Goal: Transaction & Acquisition: Purchase product/service

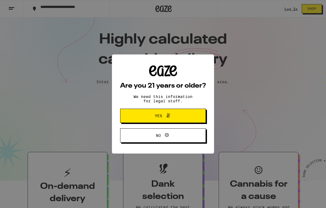
click at [186, 115] on button "Yes" at bounding box center [163, 116] width 86 height 14
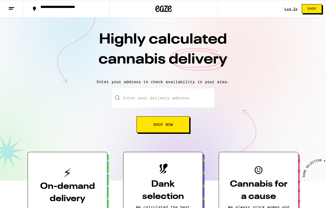
click at [292, 8] on link "Log In" at bounding box center [291, 9] width 13 height 4
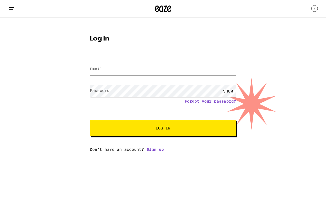
click at [186, 68] on input "Email" at bounding box center [163, 69] width 146 height 12
type input "[EMAIL_ADDRESS][DOMAIN_NAME]"
click at [163, 129] on button "Log In" at bounding box center [163, 128] width 146 height 16
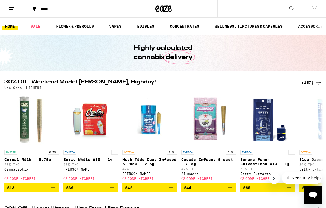
click at [14, 7] on icon at bounding box center [11, 8] width 7 height 7
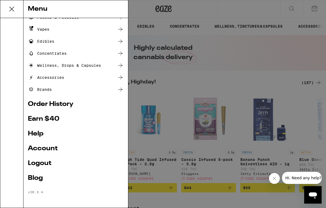
scroll to position [44, 0]
click at [55, 151] on link "Account" at bounding box center [76, 148] width 96 height 7
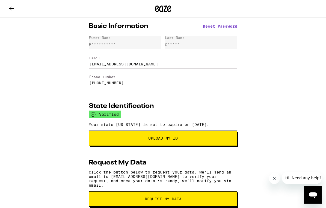
click at [13, 5] on icon at bounding box center [11, 8] width 7 height 7
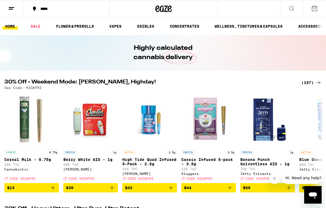
click at [10, 7] on line at bounding box center [11, 7] width 5 height 0
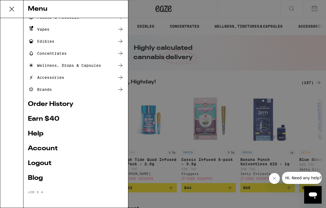
scroll to position [44, 0]
click at [34, 101] on link "Order History" at bounding box center [76, 104] width 96 height 7
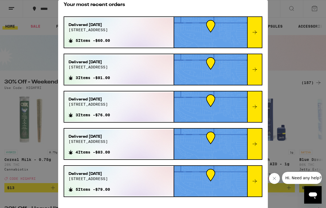
scroll to position [29, 0]
click at [38, 92] on div "Order History Your most recent orders Delivered [DATE] [STREET_ADDRESS] 5 Items…" at bounding box center [163, 104] width 326 height 208
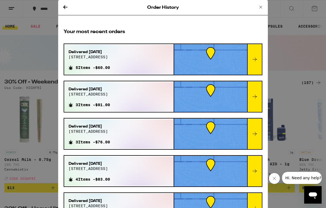
scroll to position [0, 0]
click at [263, 7] on icon at bounding box center [261, 7] width 7 height 7
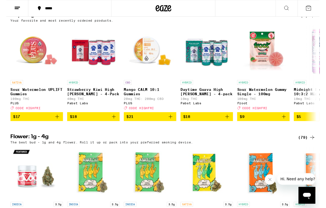
scroll to position [450, 0]
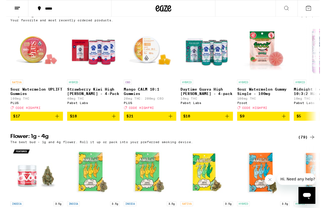
click at [112, 124] on icon "Add to bag" at bounding box center [112, 121] width 7 height 7
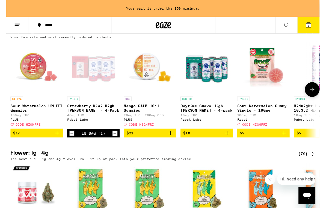
scroll to position [0, 0]
click at [233, 142] on icon "Add to bag" at bounding box center [230, 138] width 7 height 7
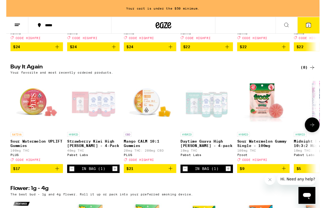
click at [110, 178] on button "Increment" at bounding box center [112, 175] width 5 height 5
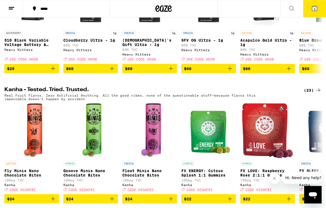
scroll to position [222, 0]
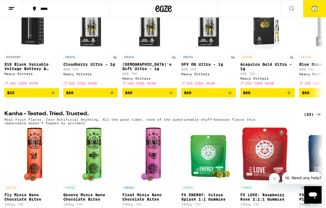
click at [313, 7] on icon at bounding box center [314, 8] width 5 height 5
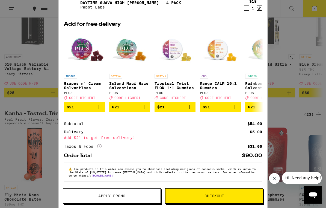
scroll to position [47, 0]
click at [235, 105] on icon "Add to bag" at bounding box center [235, 107] width 4 height 4
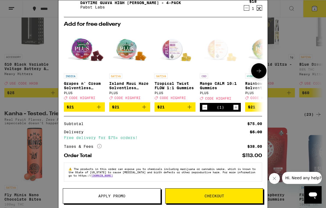
scroll to position [67, 0]
click at [217, 195] on span "Checkout" at bounding box center [215, 196] width 20 height 4
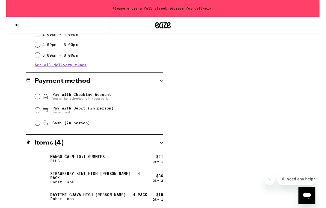
scroll to position [188, 0]
click at [35, 116] on input "Pay with Debit (in person) Pin required" at bounding box center [32, 114] width 5 height 5
radio input "true"
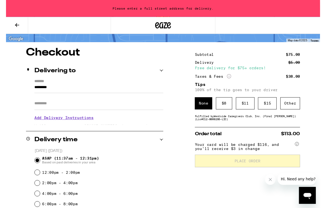
scroll to position [34, 0]
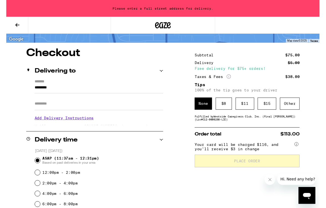
click at [232, 112] on div "$ 8" at bounding box center [226, 107] width 17 height 13
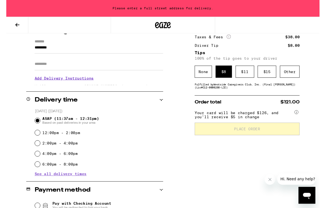
scroll to position [72, 0]
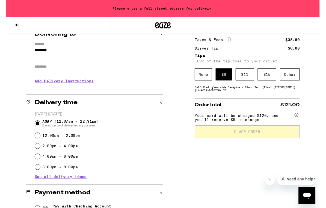
click at [205, 80] on div "None" at bounding box center [205, 77] width 18 height 13
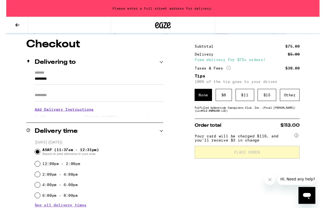
scroll to position [43, 0]
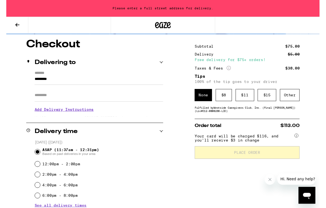
click at [224, 103] on div "$ 8" at bounding box center [226, 99] width 17 height 13
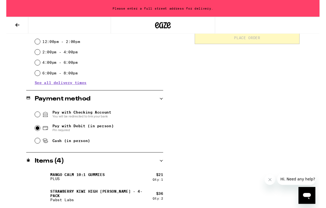
scroll to position [189, 0]
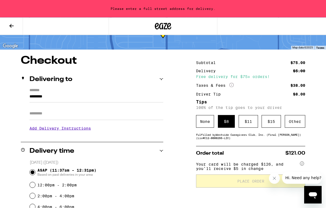
click at [78, 97] on input "*********" at bounding box center [97, 97] width 134 height 9
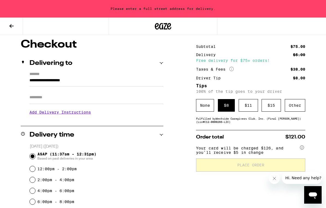
scroll to position [42, 0]
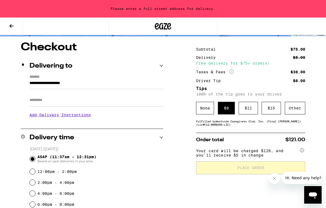
click at [129, 89] on input "**********" at bounding box center [97, 84] width 134 height 9
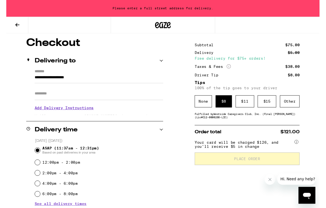
click at [120, 83] on input "**********" at bounding box center [97, 81] width 134 height 9
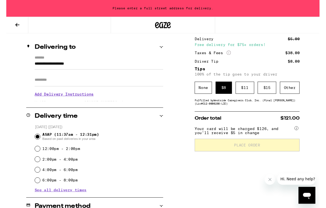
scroll to position [59, 0]
click at [158, 70] on input "**********" at bounding box center [97, 67] width 134 height 9
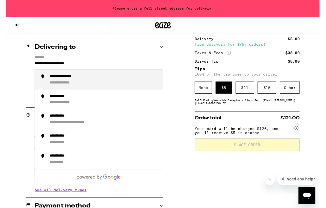
scroll to position [58, 0]
click at [106, 86] on div "**********" at bounding box center [102, 83] width 114 height 12
type input "**********"
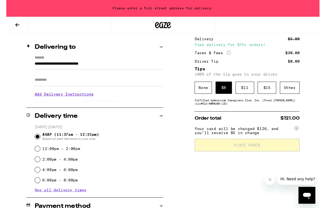
scroll to position [59, 0]
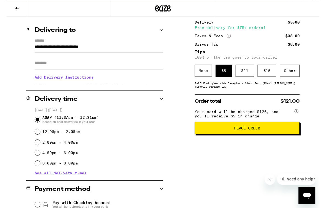
click at [241, 135] on span "Place Order" at bounding box center [251, 133] width 27 height 4
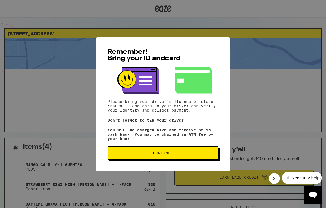
click at [190, 155] on span "Continue" at bounding box center [163, 153] width 102 height 4
